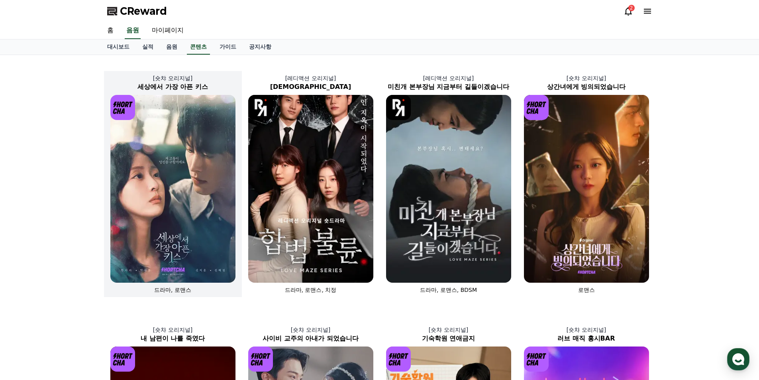
click at [146, 148] on img at bounding box center [172, 189] width 125 height 188
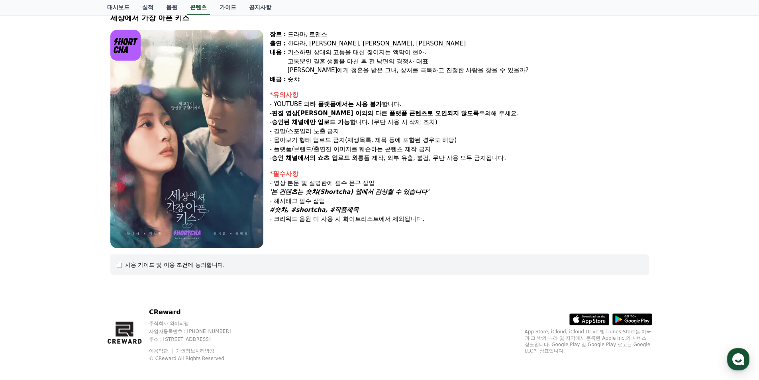
scroll to position [63, 0]
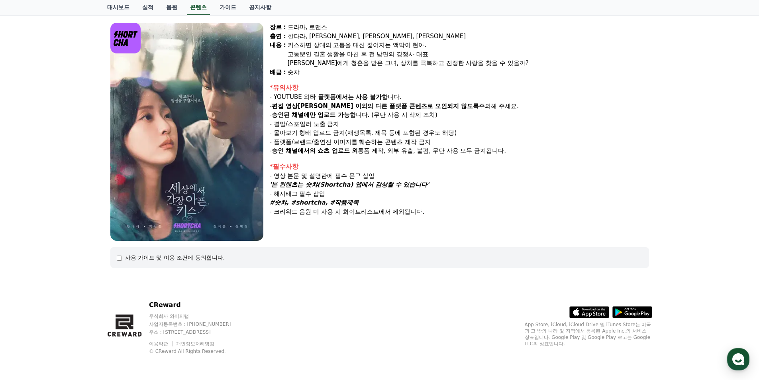
click at [144, 260] on div "사용 가이드 및 이용 조건에 동의합니다." at bounding box center [175, 257] width 100 height 8
click at [126, 258] on div "사용 가이드 및 이용 조건에 동의합니다." at bounding box center [175, 257] width 100 height 8
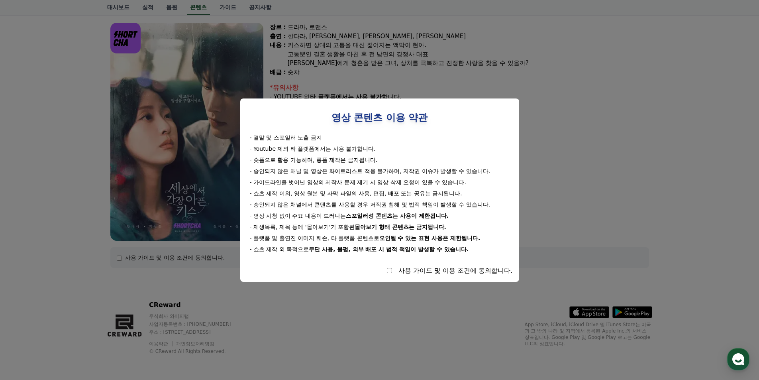
select select
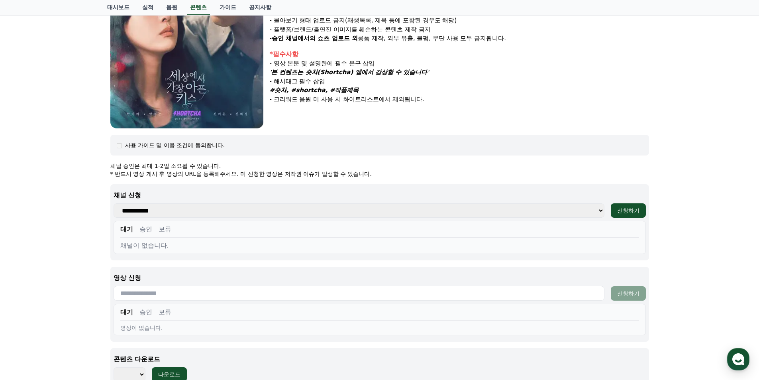
scroll to position [222, 0]
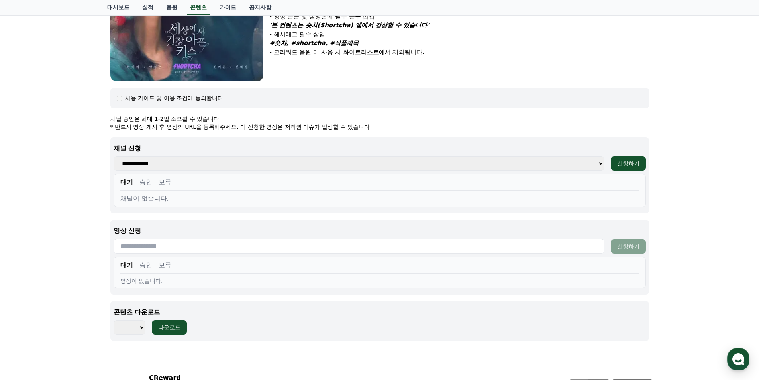
click at [313, 165] on select "**********" at bounding box center [359, 163] width 491 height 14
click at [312, 165] on select "**********" at bounding box center [359, 163] width 491 height 14
click at [180, 331] on button "다운로드" at bounding box center [169, 327] width 35 height 14
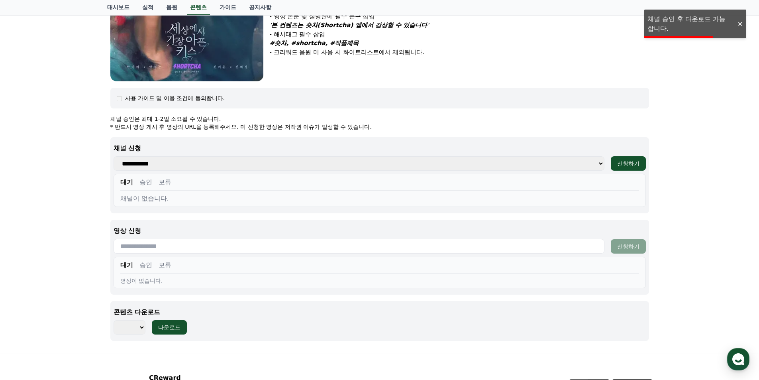
click at [740, 25] on div at bounding box center [739, 24] width 13 height 8
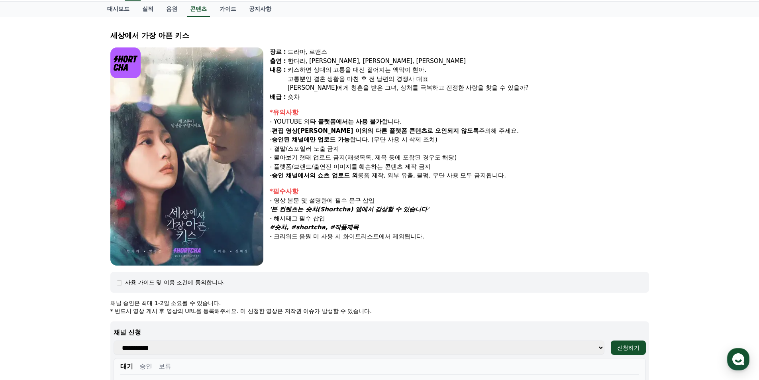
scroll to position [23, 0]
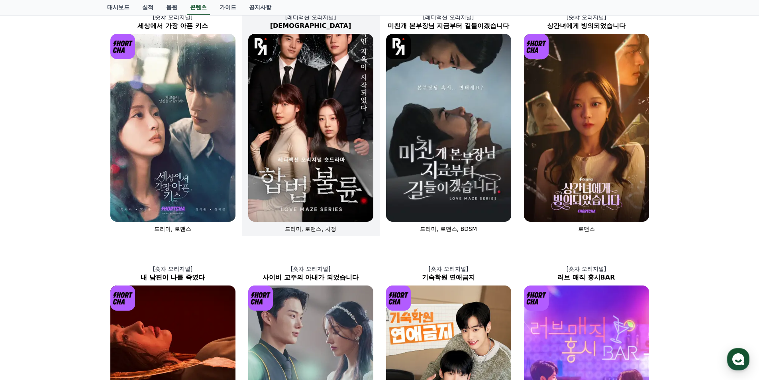
scroll to position [80, 0]
